Goal: Task Accomplishment & Management: Use online tool/utility

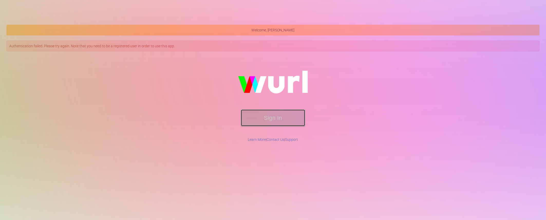
click at [273, 119] on button "Sign In" at bounding box center [273, 117] width 64 height 17
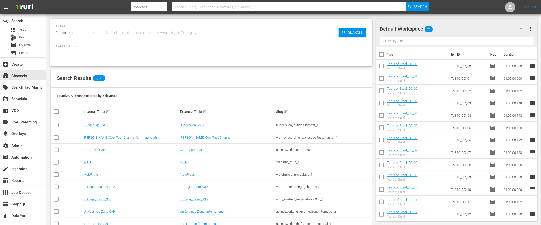
click at [241, 8] on input "text" at bounding box center [289, 7] width 234 height 12
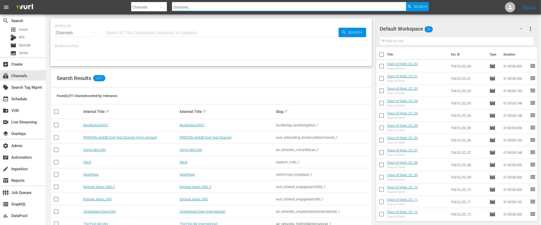
type input "channnel_1"
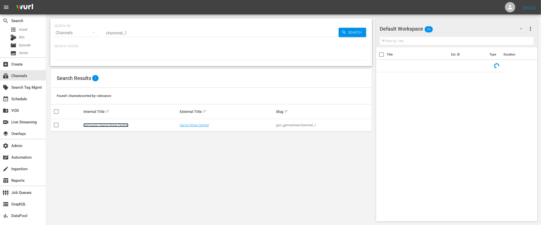
click at [105, 125] on link "Samsung- Game Show Central" at bounding box center [105, 125] width 45 height 4
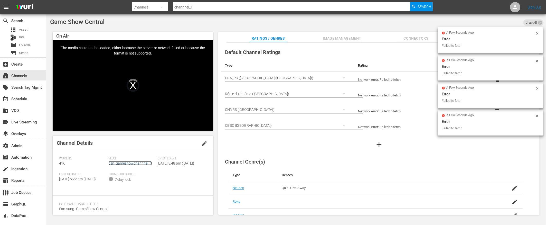
click at [136, 163] on link "gsn_gameshowchannnel_1" at bounding box center [129, 163] width 43 height 4
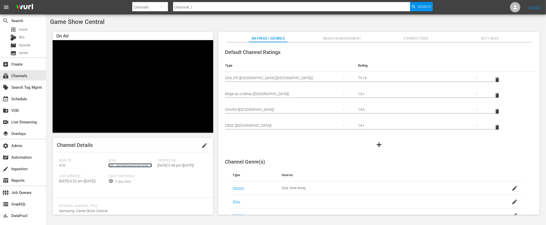
click at [136, 165] on link "gsn_gameshowchannnel_1" at bounding box center [129, 165] width 43 height 4
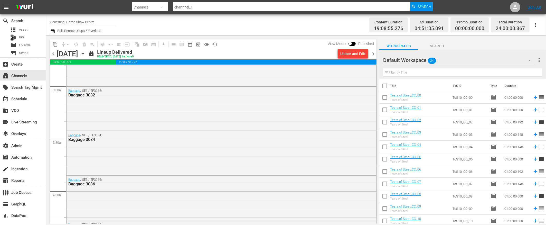
scroll to position [335, 0]
click at [208, 157] on div "Baggage / SE3 / EP3086: Baggage 3086" at bounding box center [221, 155] width 310 height 43
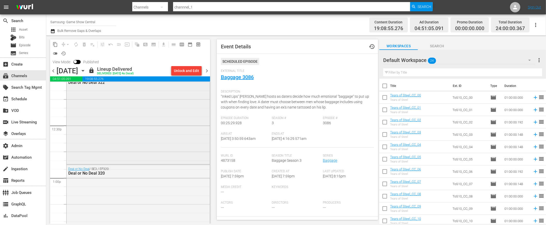
scroll to position [1307, 0]
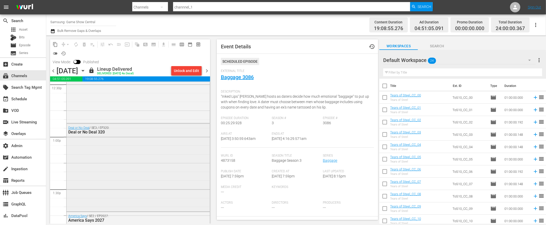
click at [135, 174] on div "Deal or No Deal / SE3 / EP320: Deal or No Deal 320" at bounding box center [137, 166] width 143 height 87
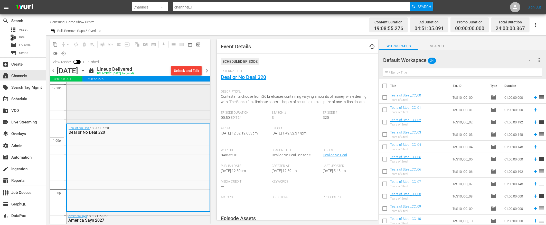
click at [134, 99] on div "Deal or No Deal / SE3 / EP321: Deal or No Deal 322" at bounding box center [137, 77] width 143 height 89
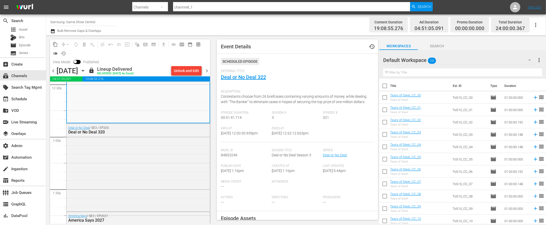
click at [260, 112] on span "Episode Duration" at bounding box center [245, 113] width 49 height 4
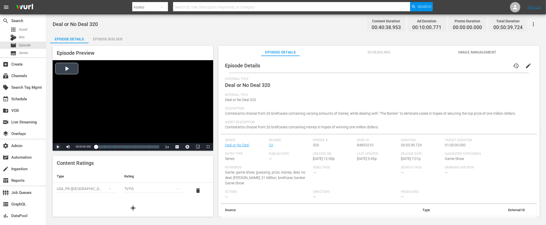
click at [58, 147] on span "Video Player" at bounding box center [58, 147] width 0 height 0
click at [68, 147] on span "Video Player" at bounding box center [68, 147] width 0 height 0
click at [58, 147] on span "Video Player" at bounding box center [58, 147] width 0 height 0
click at [68, 147] on span "Video Player" at bounding box center [68, 147] width 0 height 0
